Goal: Transaction & Acquisition: Purchase product/service

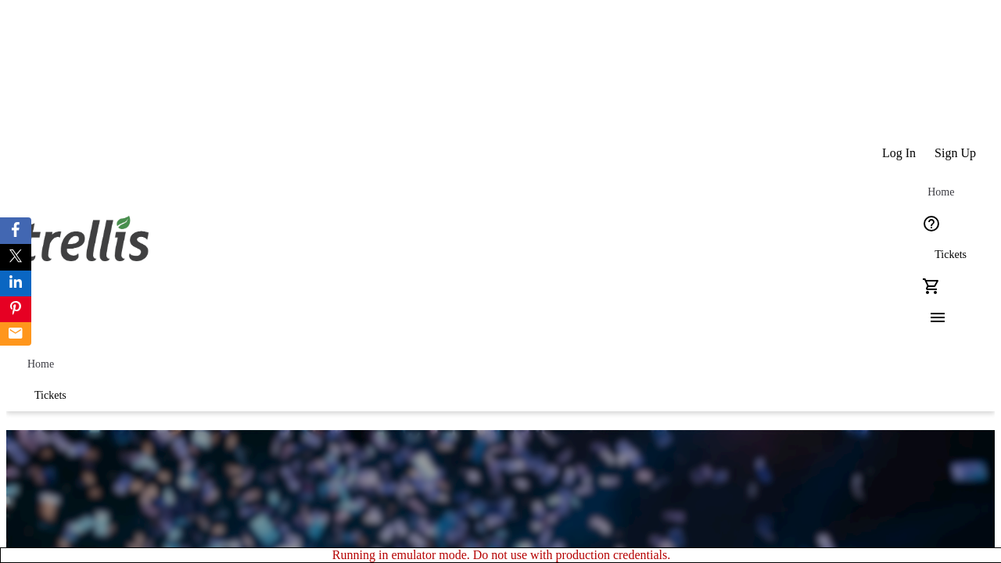
click at [935, 249] on span "Tickets" at bounding box center [951, 255] width 32 height 13
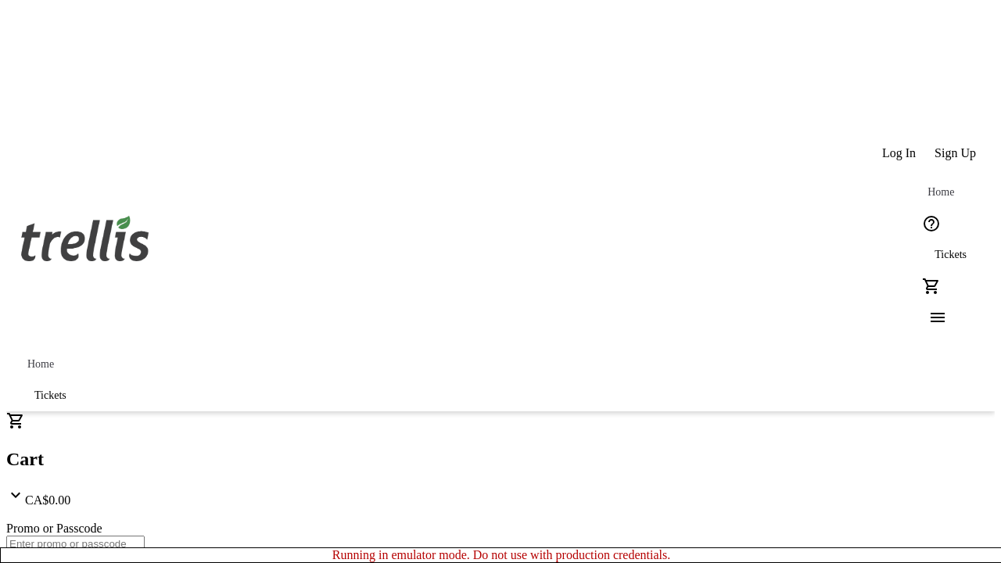
type input "1"
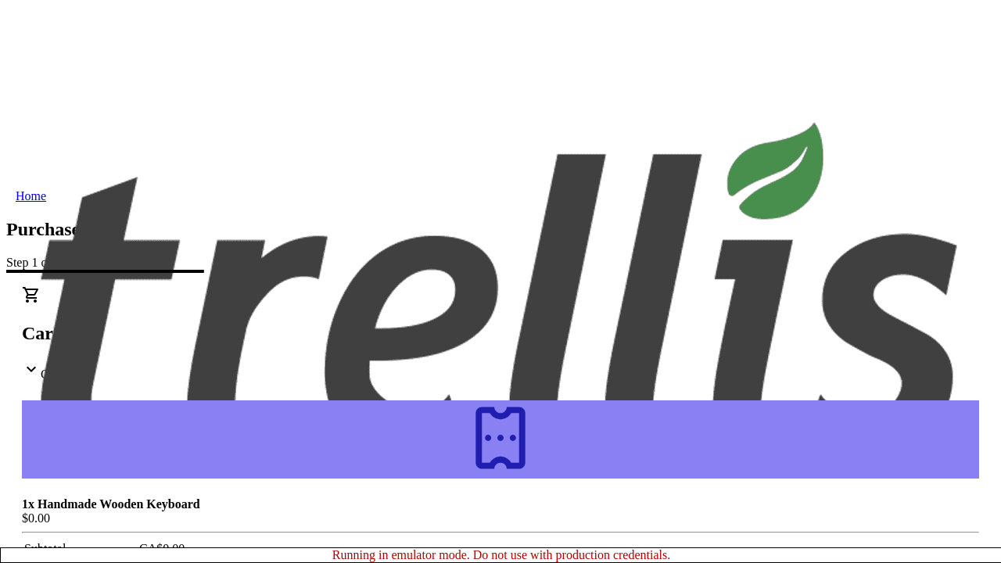
type input "Bins"
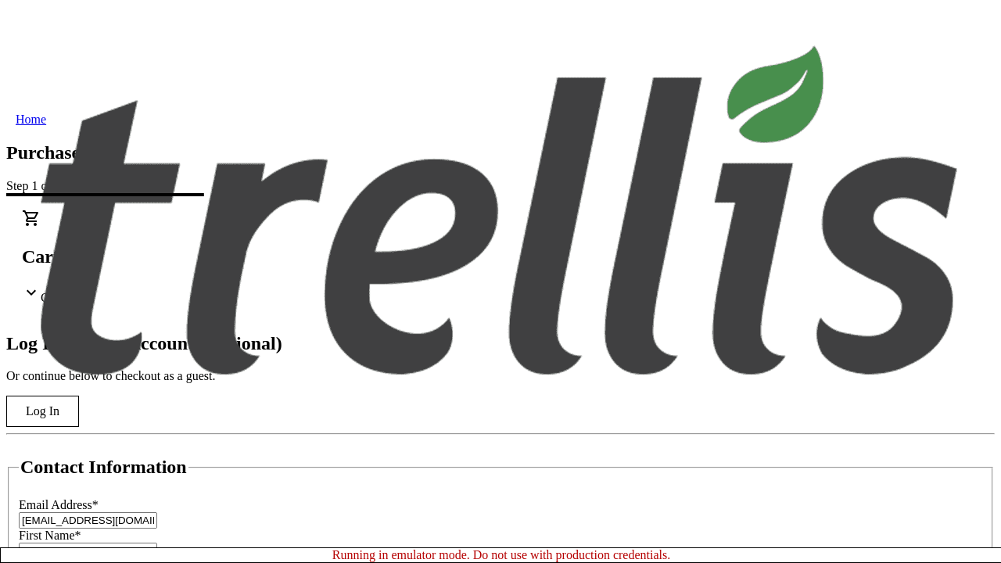
scroll to position [156, 0]
